Goal: Transaction & Acquisition: Purchase product/service

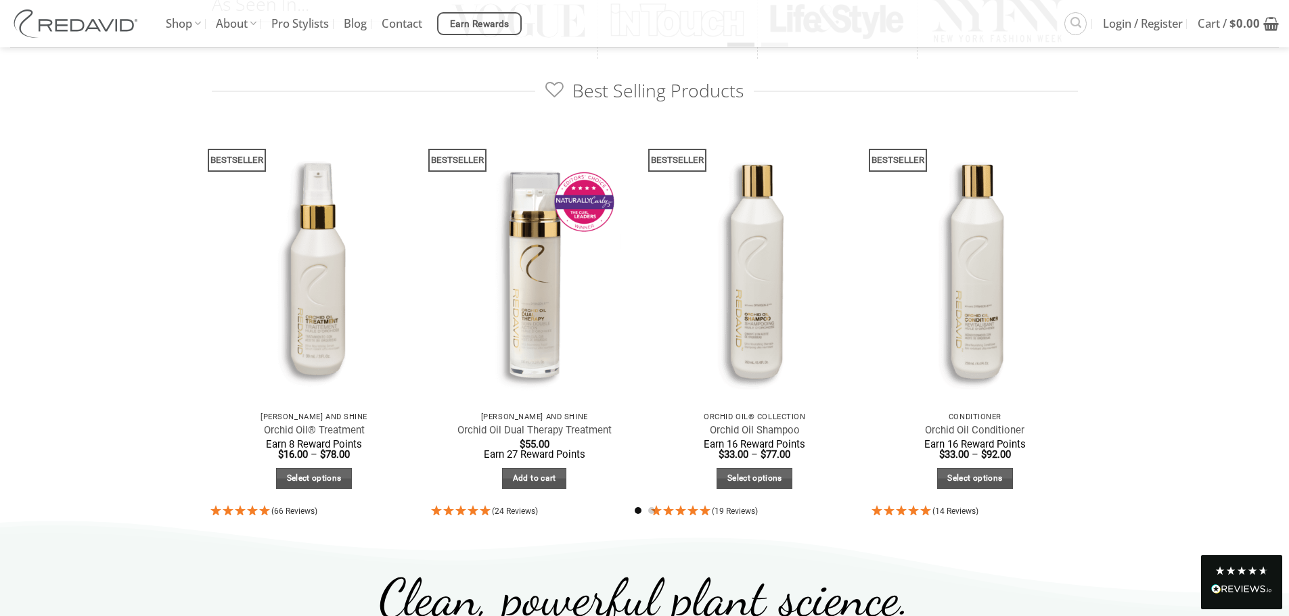
scroll to position [676, 0]
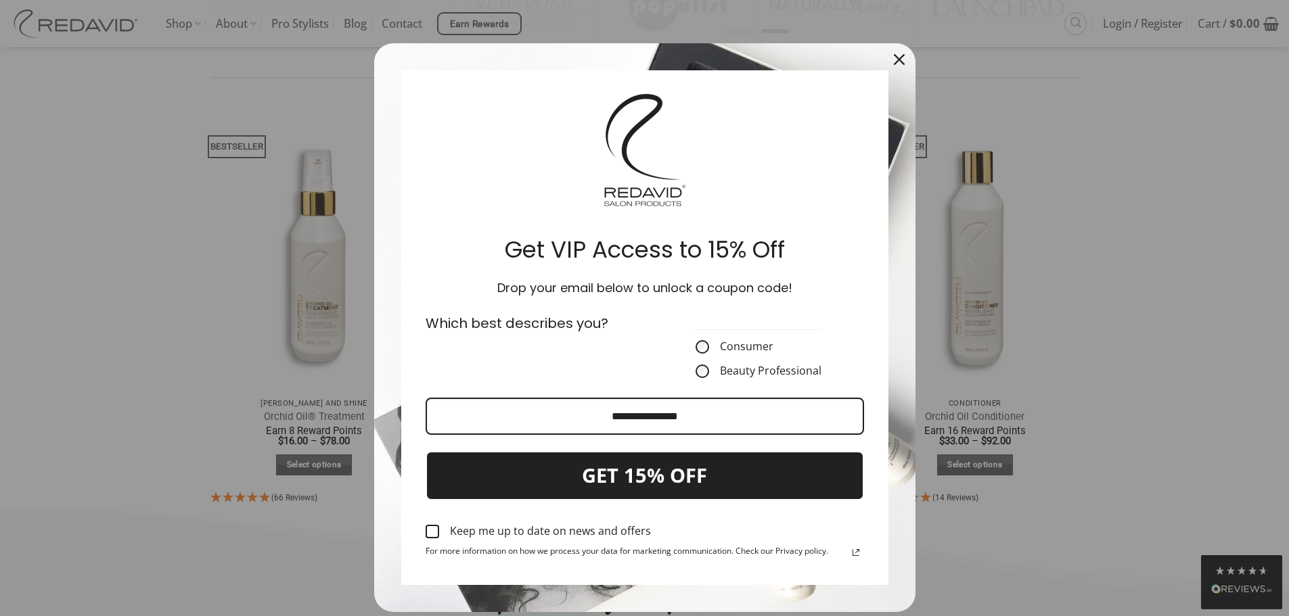
click at [895, 55] on icon "close icon" at bounding box center [899, 59] width 11 height 11
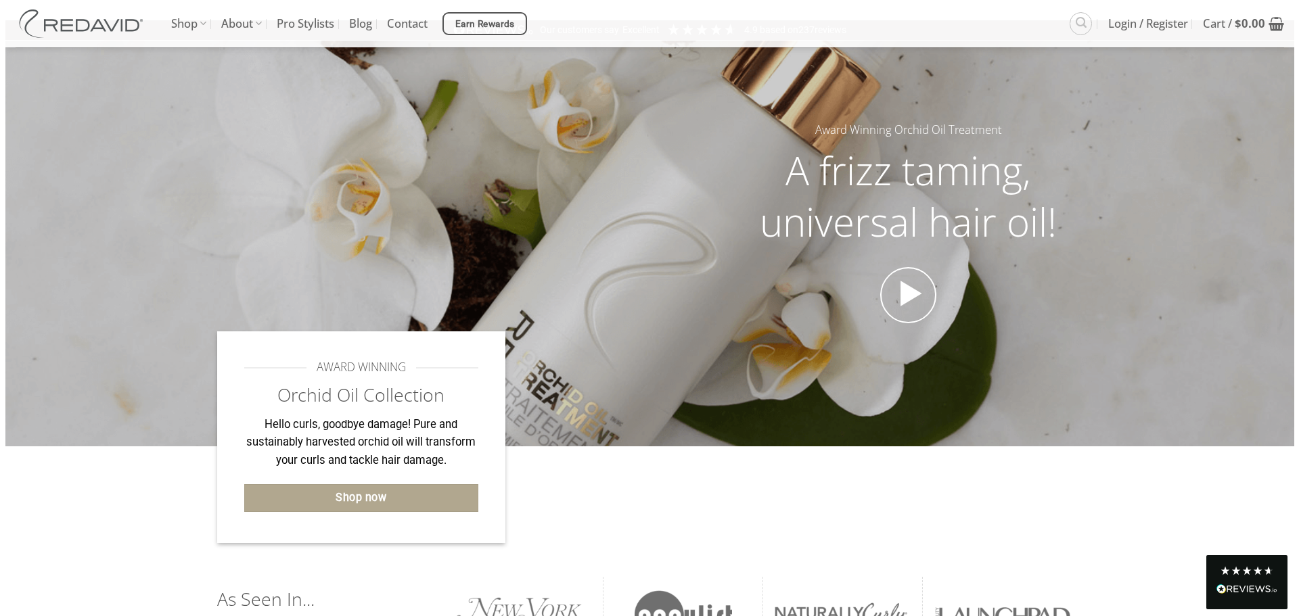
scroll to position [0, 0]
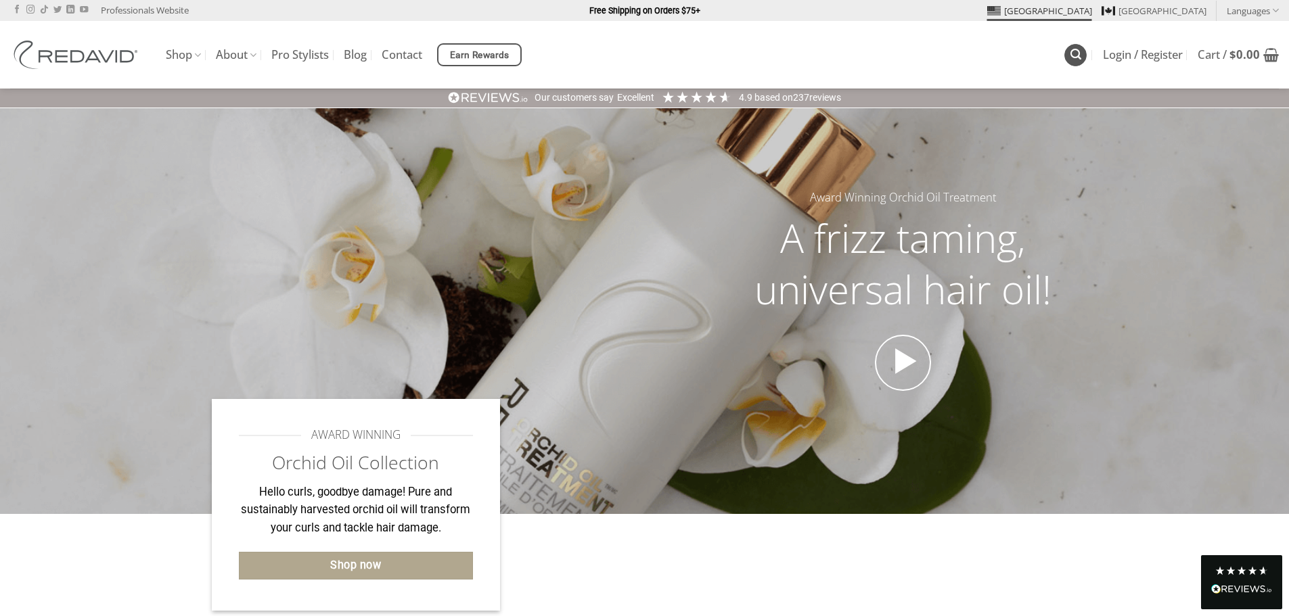
click at [1079, 55] on icon "Search" at bounding box center [1075, 54] width 11 height 13
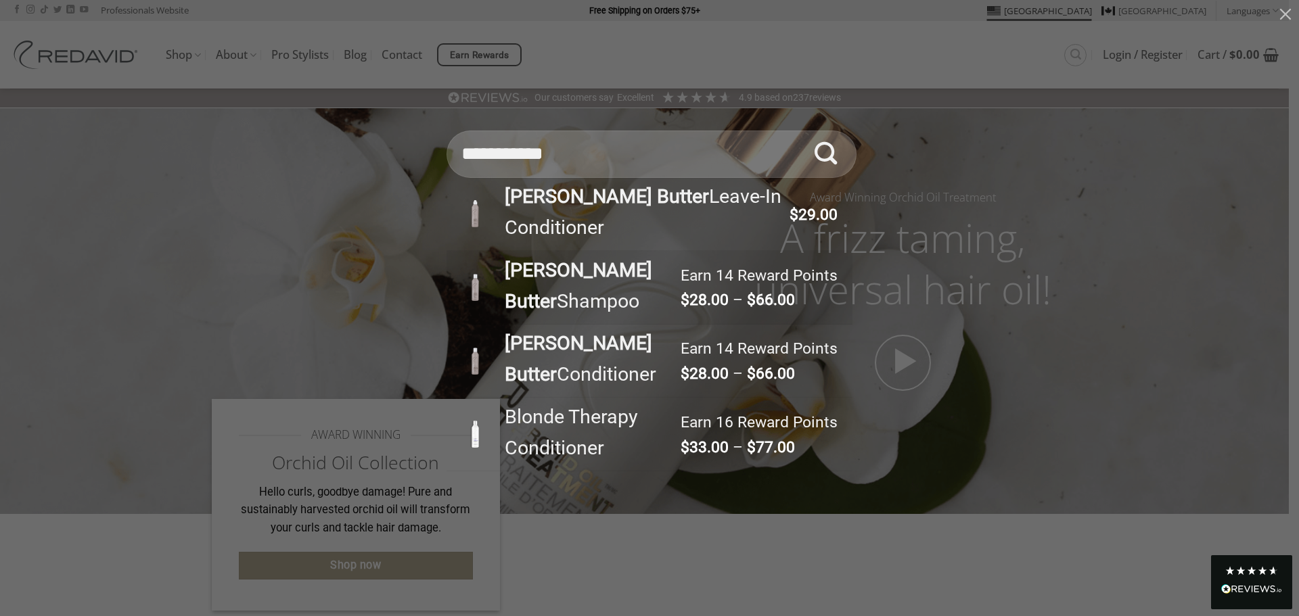
click at [589, 301] on div "Shea Butter Shampoo" at bounding box center [586, 286] width 183 height 62
type input "**********"
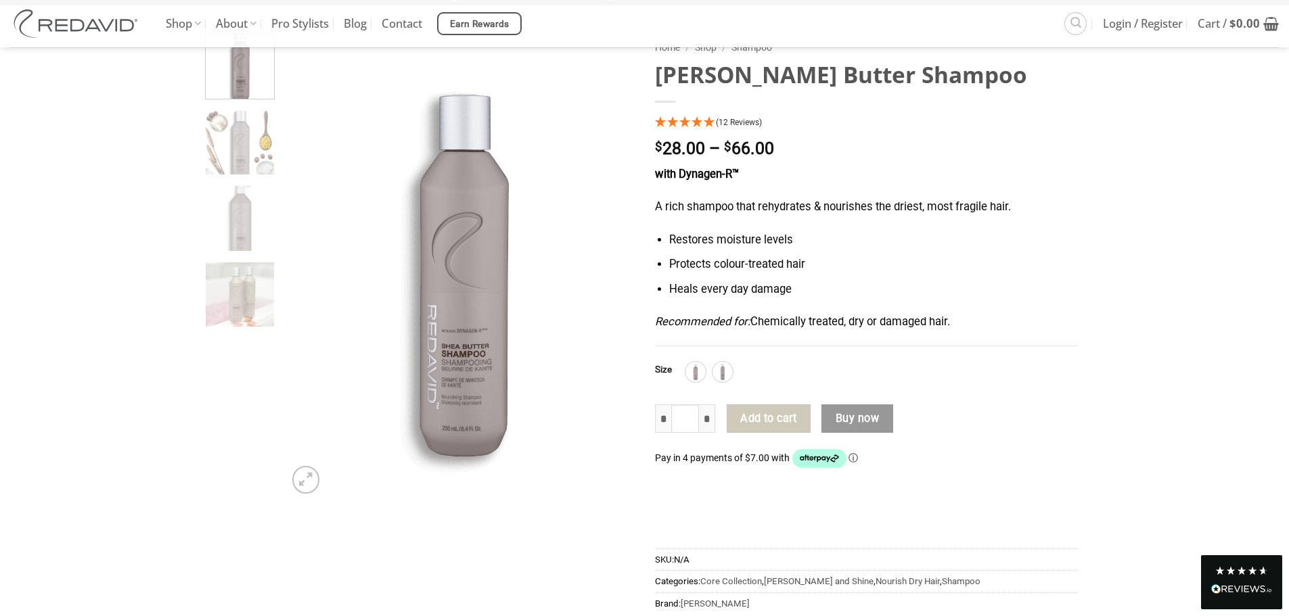
scroll to position [135, 0]
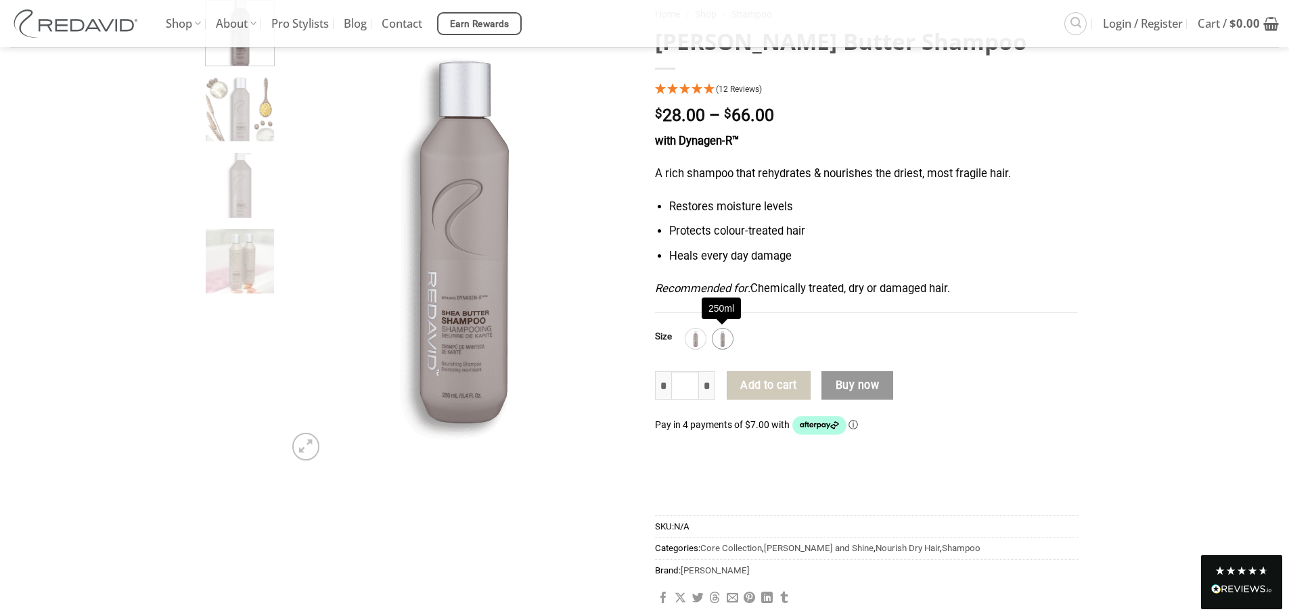
click at [720, 336] on img at bounding box center [723, 339] width 18 height 18
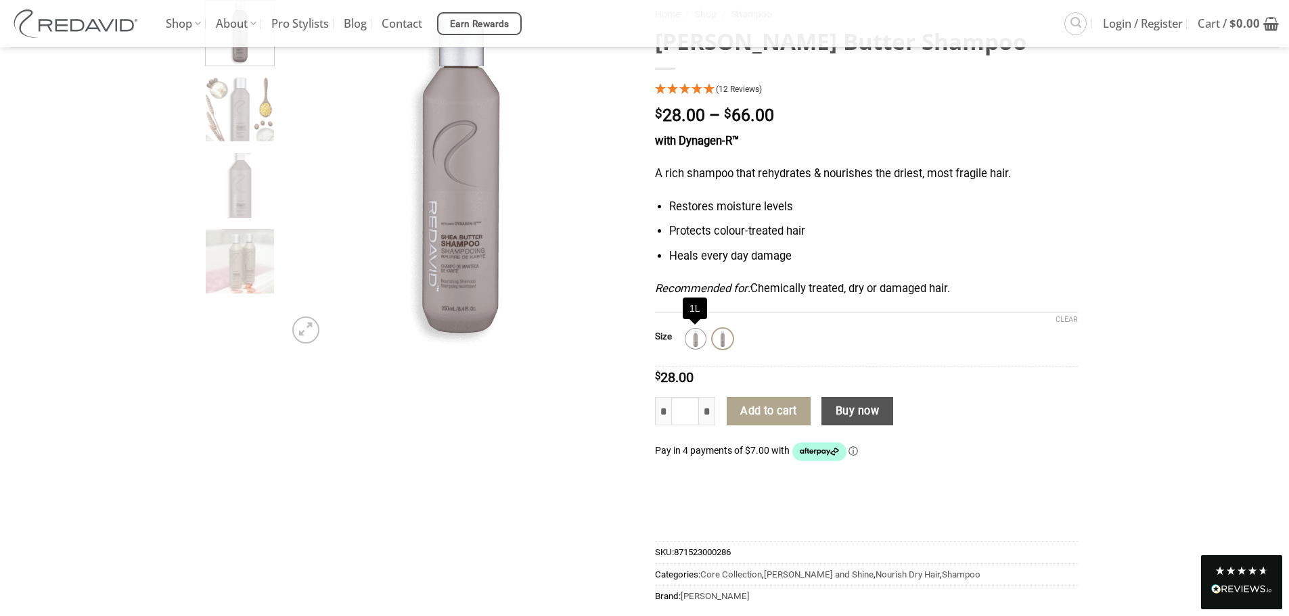
click at [691, 340] on img at bounding box center [696, 339] width 18 height 18
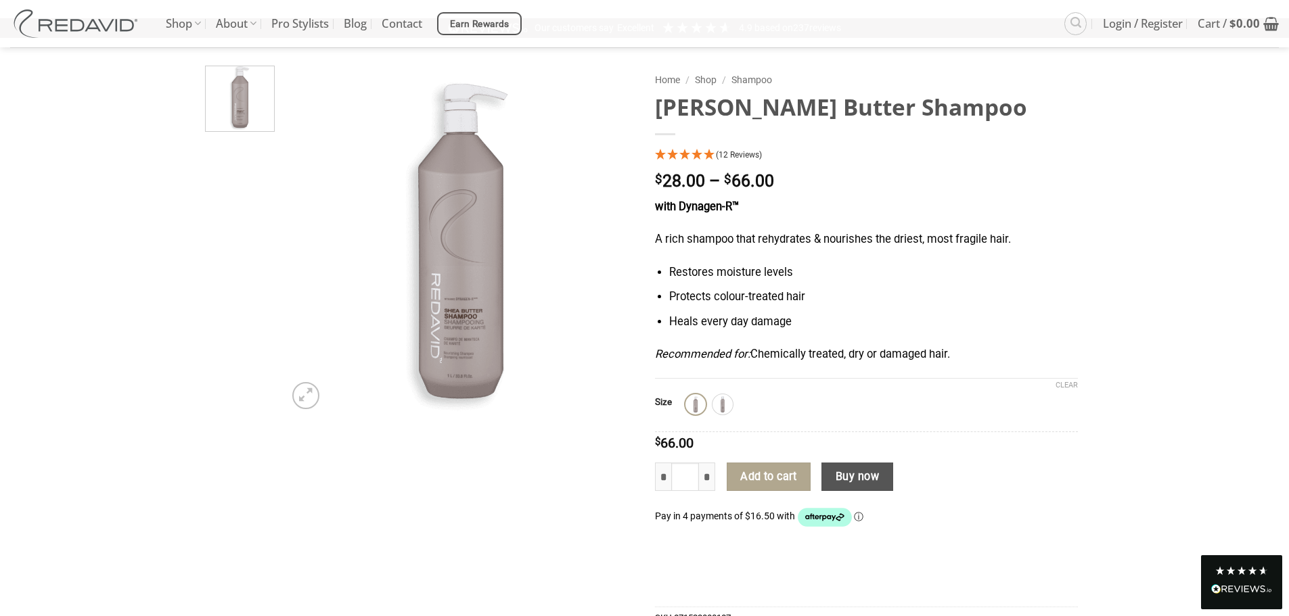
scroll to position [68, 0]
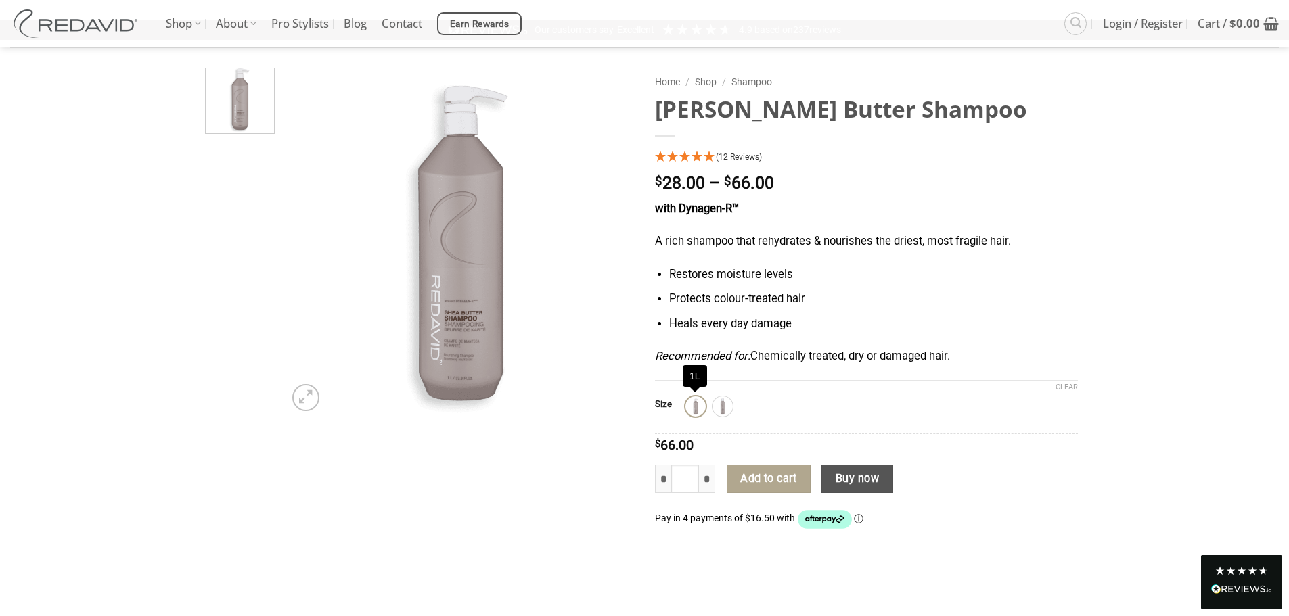
click at [699, 400] on img at bounding box center [696, 407] width 18 height 18
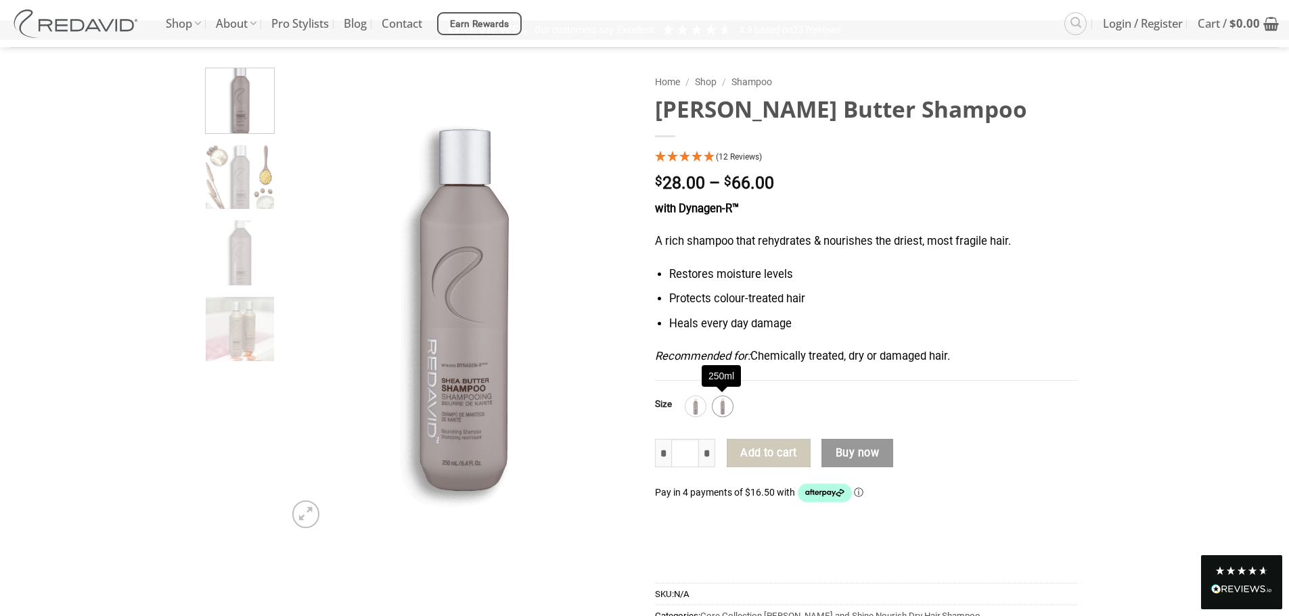
click at [727, 403] on img at bounding box center [723, 407] width 18 height 18
